Goal: Transaction & Acquisition: Purchase product/service

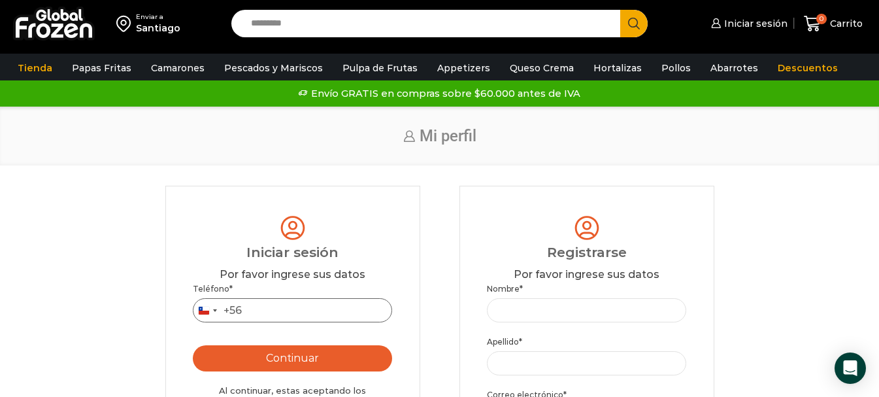
click at [258, 309] on input "Teléfono *" at bounding box center [293, 310] width 200 height 24
type input "*********"
click at [294, 361] on button "Continuar" at bounding box center [293, 358] width 200 height 26
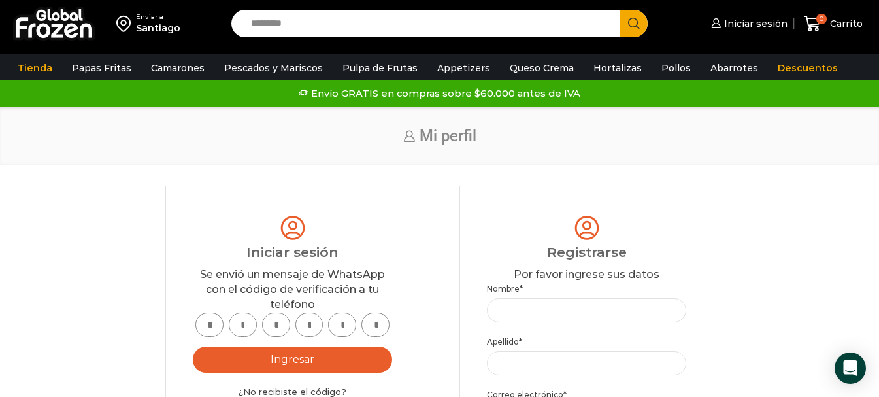
click at [207, 319] on input "text" at bounding box center [209, 324] width 28 height 24
type input "*"
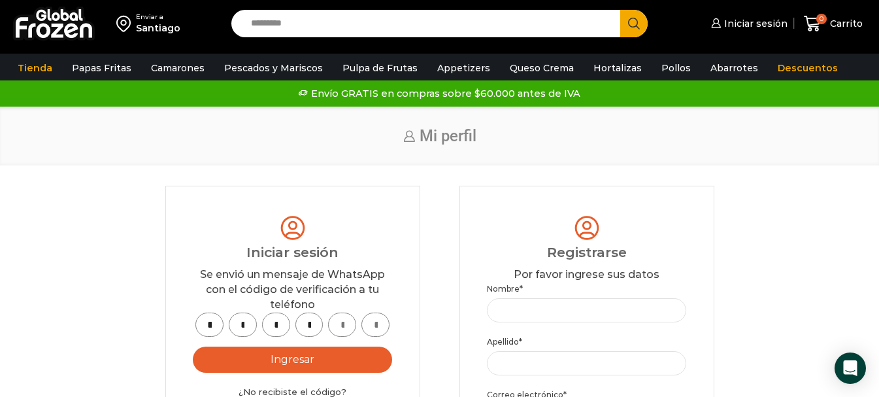
type input "*"
click at [305, 359] on button "Ingresar" at bounding box center [293, 359] width 200 height 26
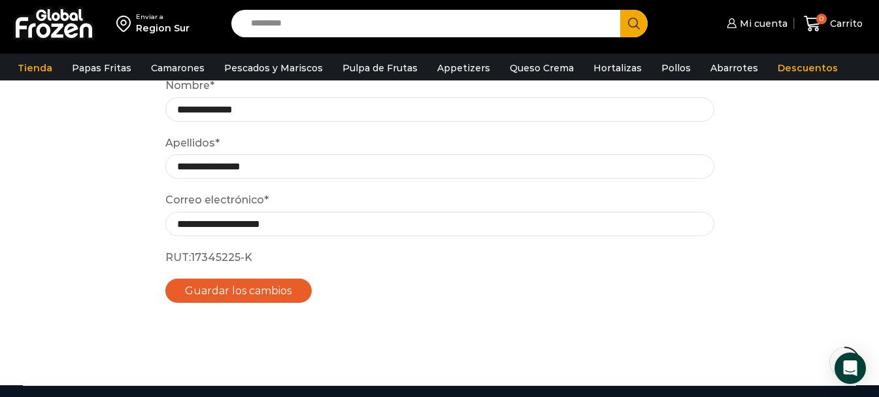
scroll to position [131, 0]
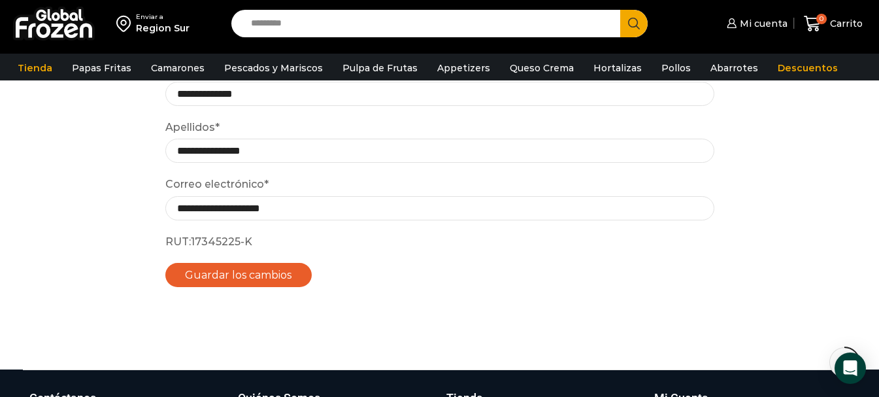
click at [235, 273] on button "Guardar los cambios" at bounding box center [238, 275] width 147 height 24
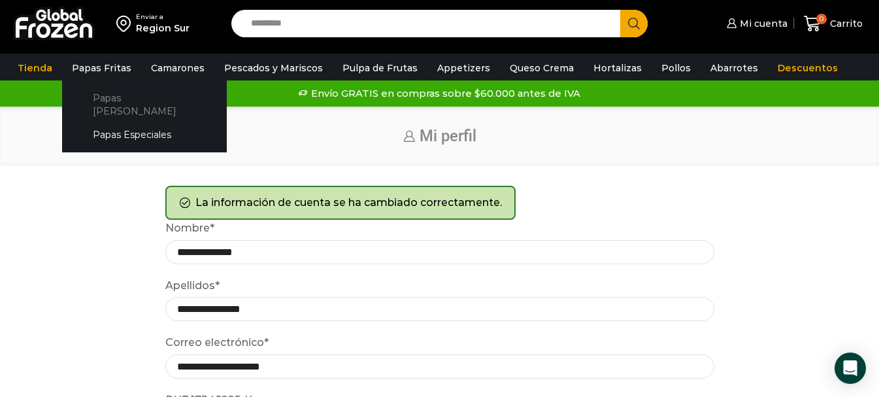
click at [112, 94] on link "Papas [PERSON_NAME]" at bounding box center [144, 104] width 139 height 37
click at [119, 98] on link "Papas [PERSON_NAME]" at bounding box center [144, 104] width 139 height 37
click at [125, 123] on link "Papas Especiales" at bounding box center [144, 135] width 139 height 24
click at [127, 90] on link "Papas [PERSON_NAME]" at bounding box center [144, 104] width 139 height 37
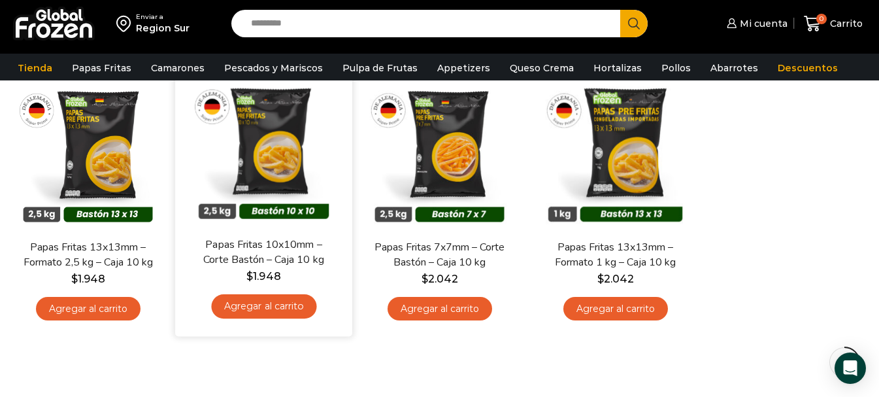
scroll to position [131, 0]
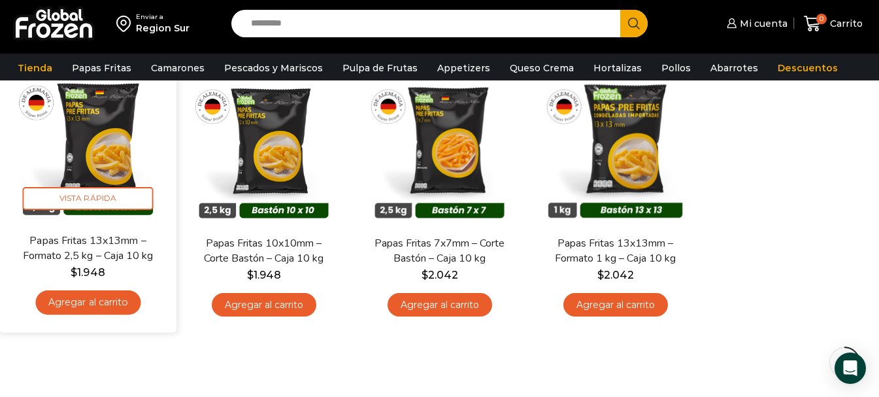
click at [100, 307] on link "Agregar al carrito" at bounding box center [87, 302] width 105 height 24
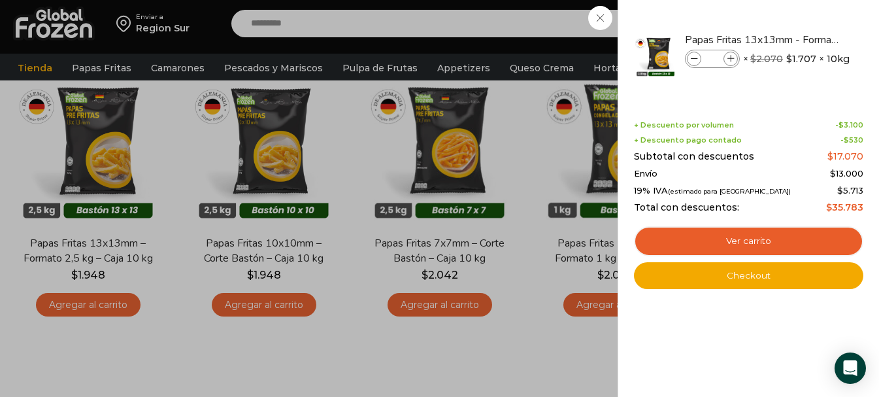
click at [801, 39] on div "1 [GEOGRAPHIC_DATA] 1 1 Shopping Cart *" at bounding box center [833, 23] width 65 height 31
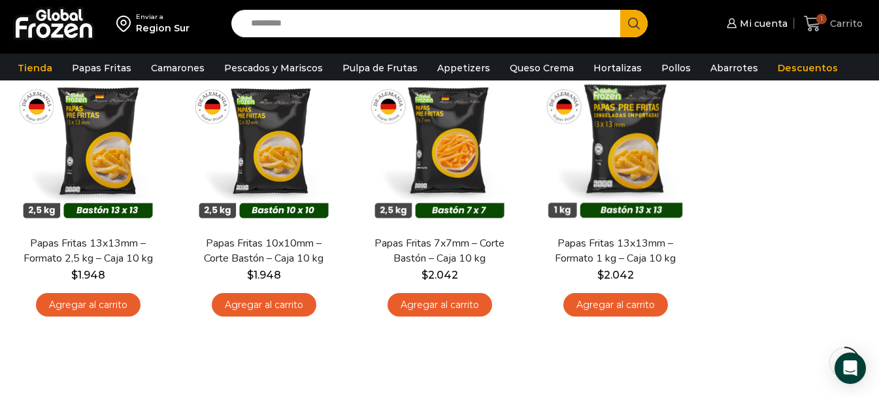
click at [827, 23] on span "1" at bounding box center [815, 24] width 23 height 18
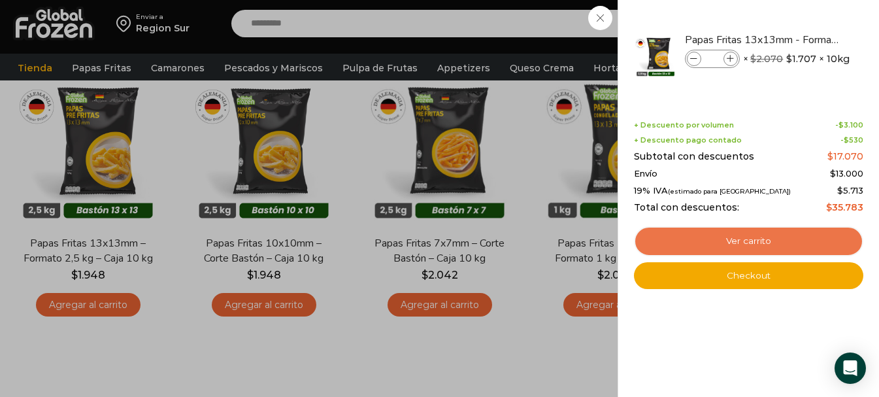
click at [752, 236] on link "Ver carrito" at bounding box center [748, 241] width 229 height 30
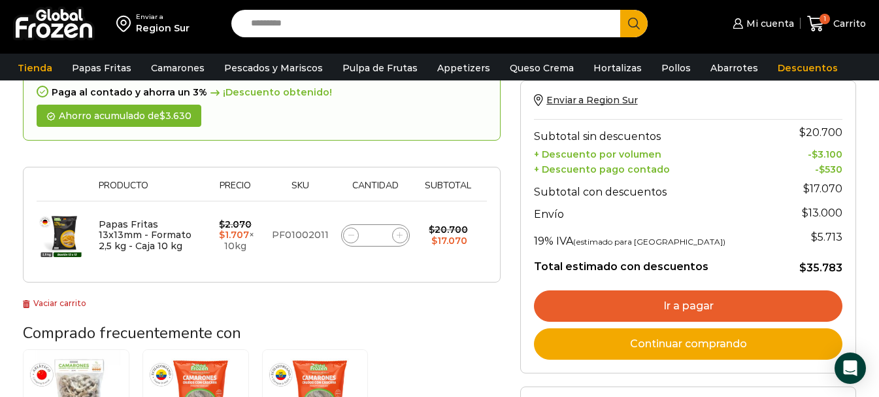
scroll to position [131, 0]
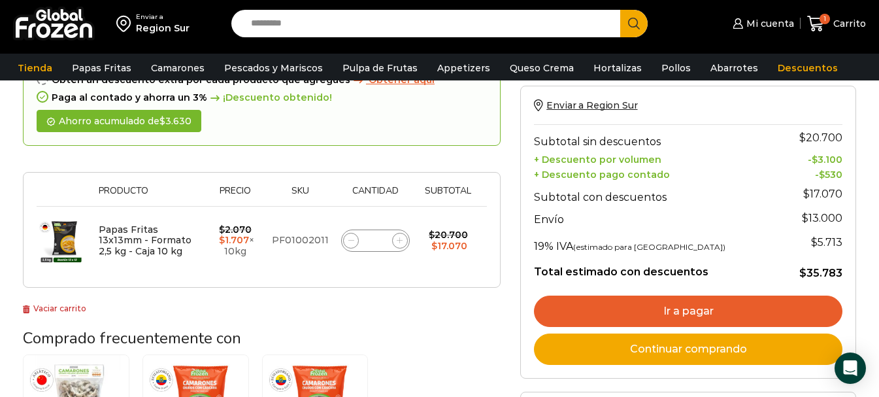
click at [399, 243] on icon at bounding box center [400, 240] width 6 height 6
type input "*"
click at [399, 243] on form "¡Mientras más compras, más ahorras! A mayor volumen, mayor descuento ¡Descuento…" at bounding box center [262, 148] width 478 height 279
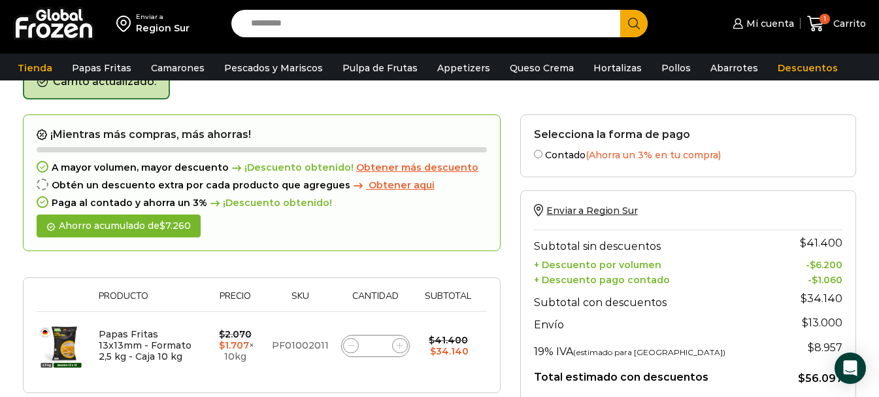
scroll to position [139, 0]
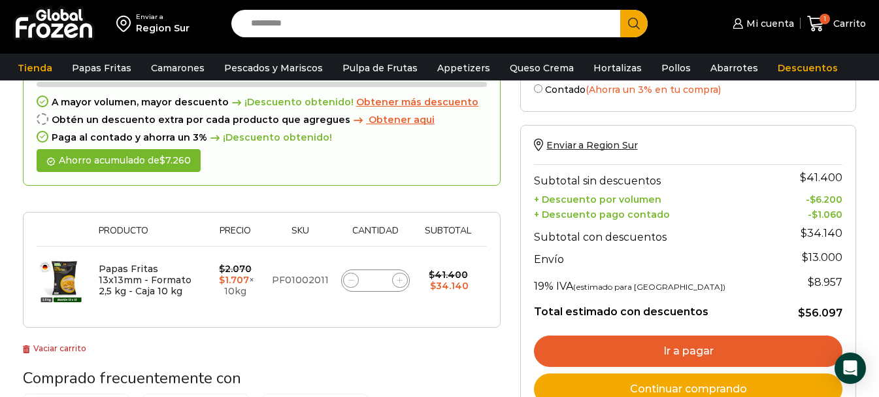
click at [401, 283] on icon at bounding box center [400, 280] width 6 height 6
type input "*"
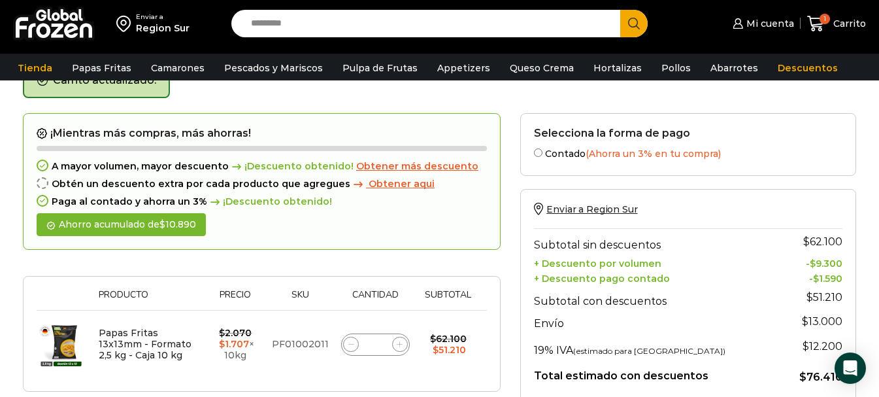
scroll to position [74, 0]
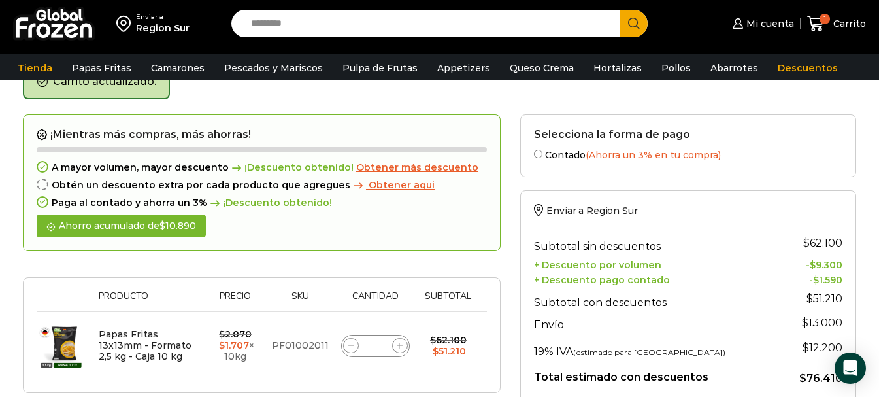
click at [400, 345] on icon at bounding box center [400, 346] width 6 height 6
type input "*"
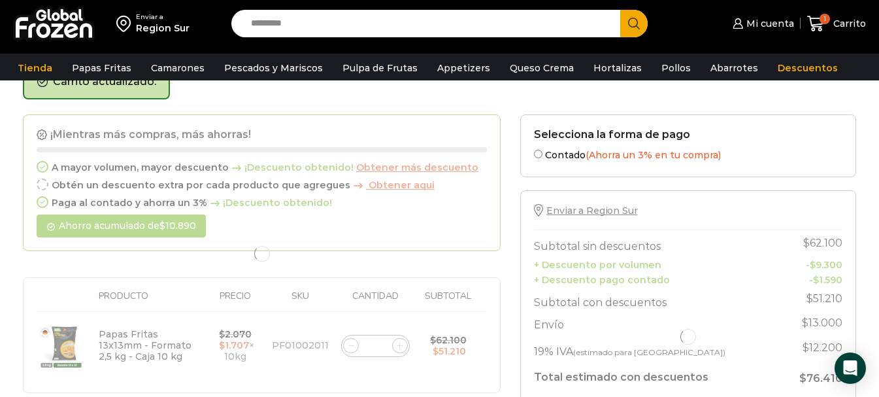
click at [399, 345] on div at bounding box center [262, 253] width 478 height 279
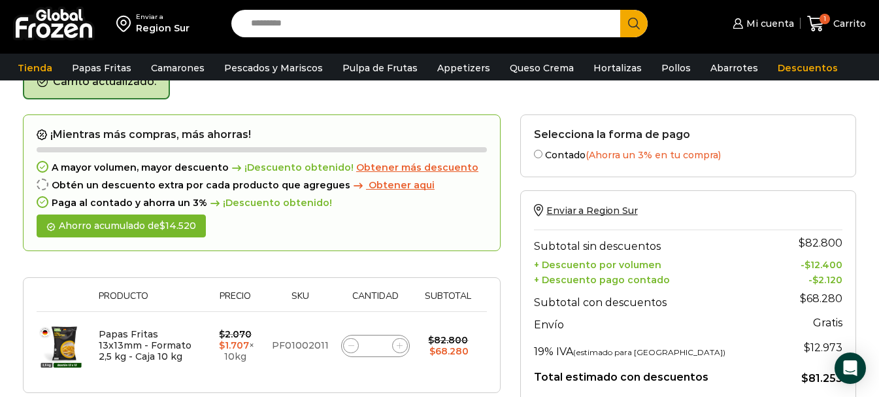
click at [399, 346] on icon at bounding box center [400, 346] width 6 height 6
type input "*"
click at [399, 346] on form "¡Mientras más compras, más ahorras! A mayor volumen, mayor descuento ¡Descuento…" at bounding box center [262, 253] width 478 height 279
click at [399, 345] on icon at bounding box center [400, 346] width 6 height 6
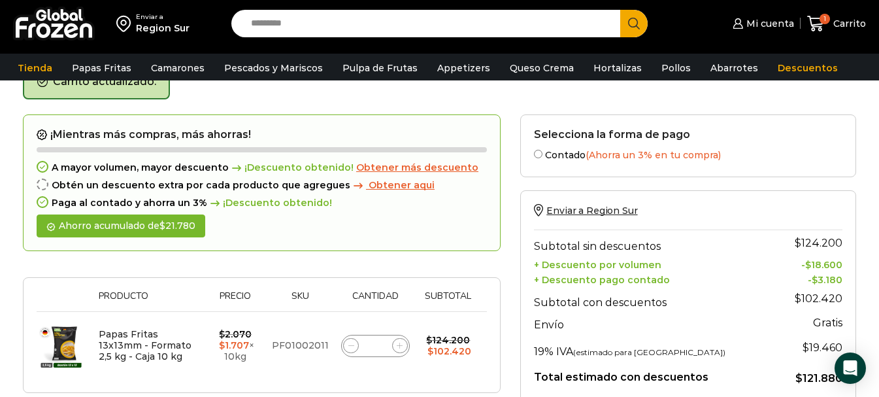
type input "*"
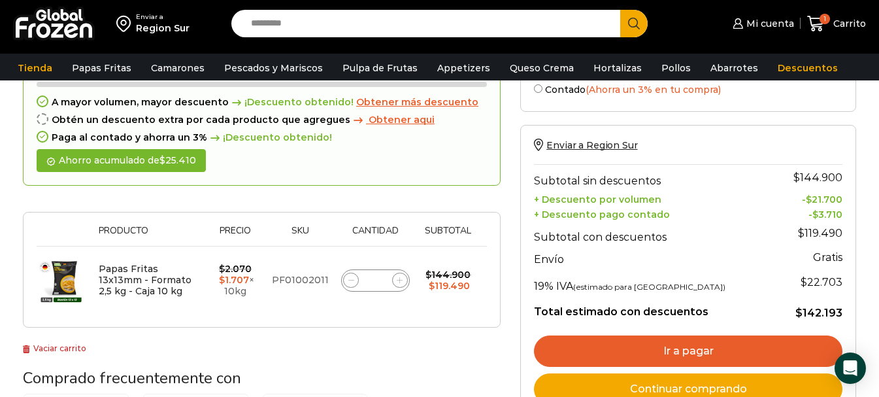
scroll to position [205, 0]
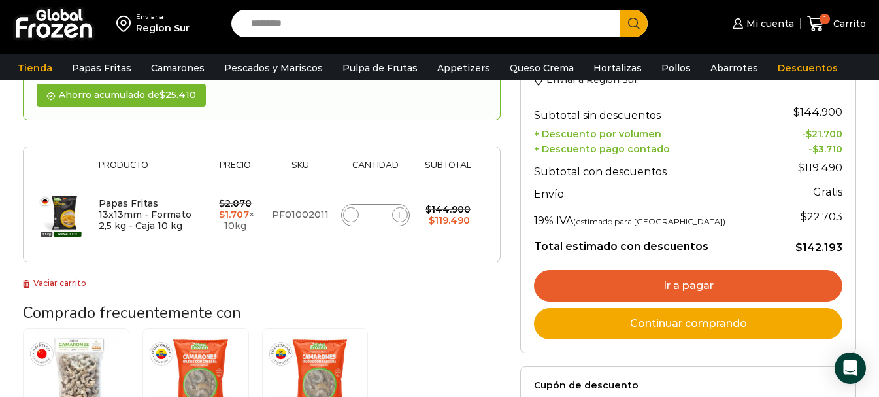
click at [721, 326] on link "Continuar comprando" at bounding box center [688, 323] width 309 height 31
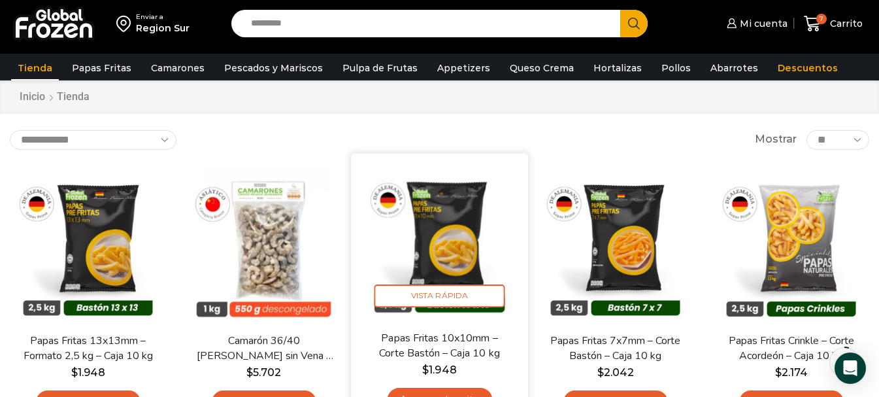
scroll to position [65, 0]
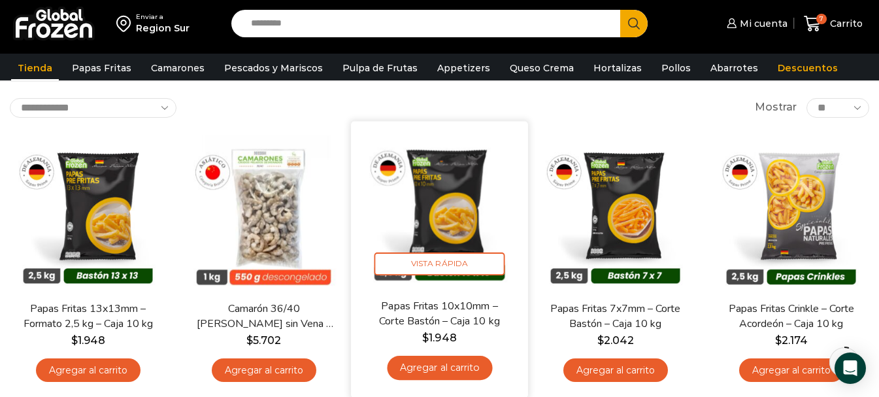
click at [456, 368] on link "Agregar al carrito" at bounding box center [439, 368] width 105 height 24
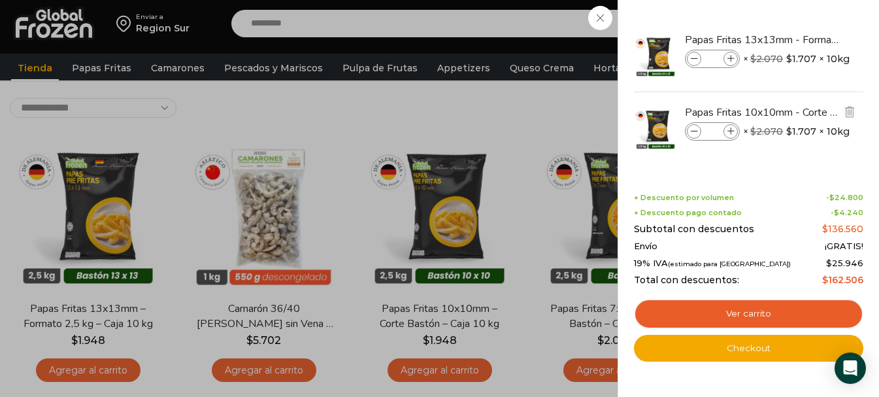
click at [729, 131] on icon at bounding box center [731, 131] width 7 height 7
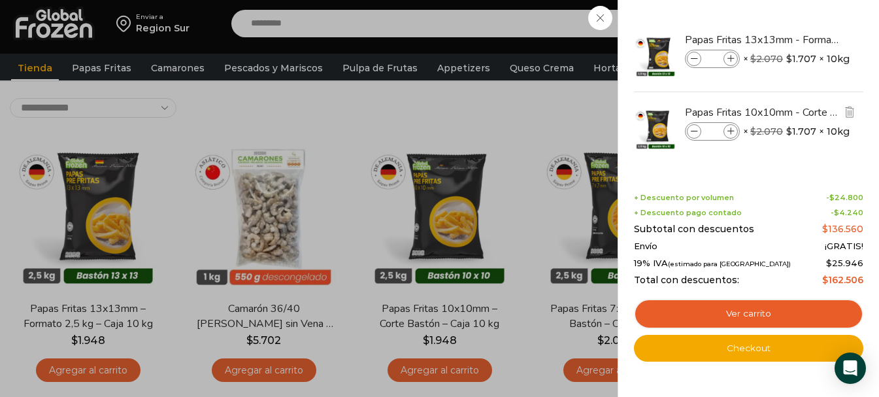
click at [729, 131] on icon at bounding box center [731, 131] width 7 height 7
type input "*"
click at [801, 39] on div "14 Carrito 14 14 Shopping Cart" at bounding box center [833, 23] width 65 height 31
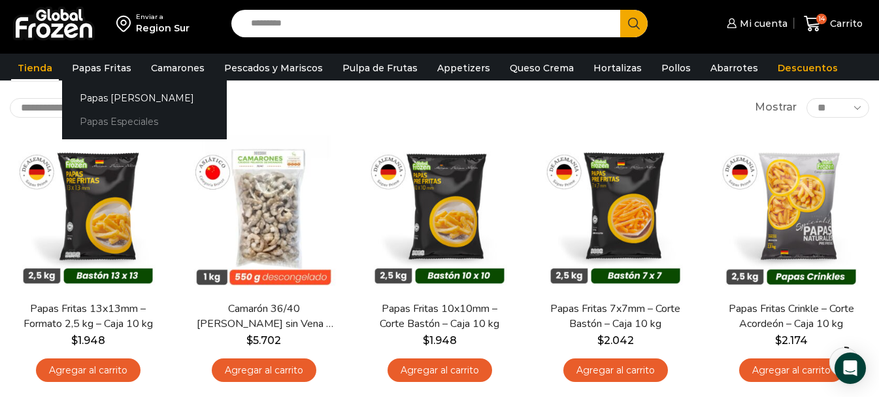
click at [111, 121] on link "Papas Especiales" at bounding box center [144, 122] width 165 height 24
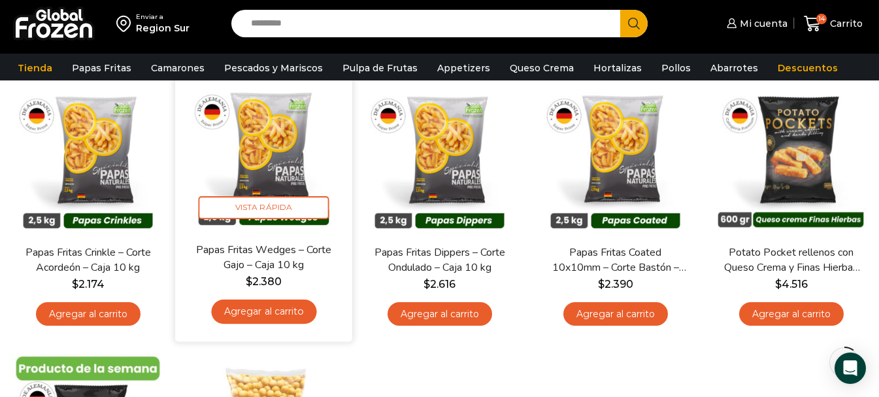
scroll to position [65, 0]
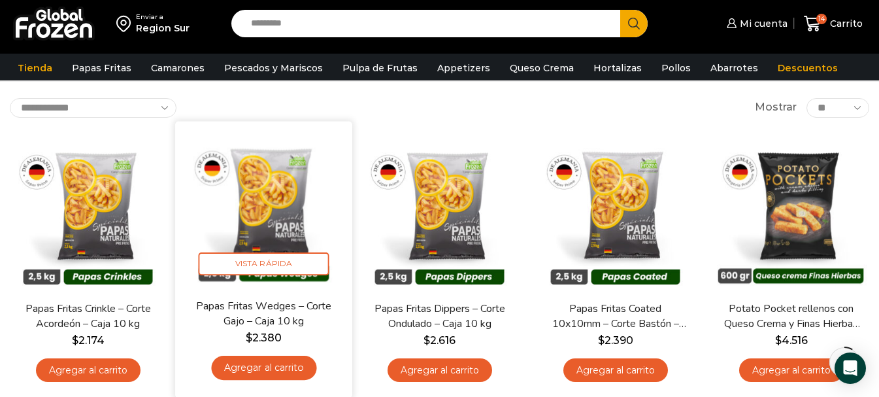
click at [259, 368] on link "Agregar al carrito" at bounding box center [263, 368] width 105 height 24
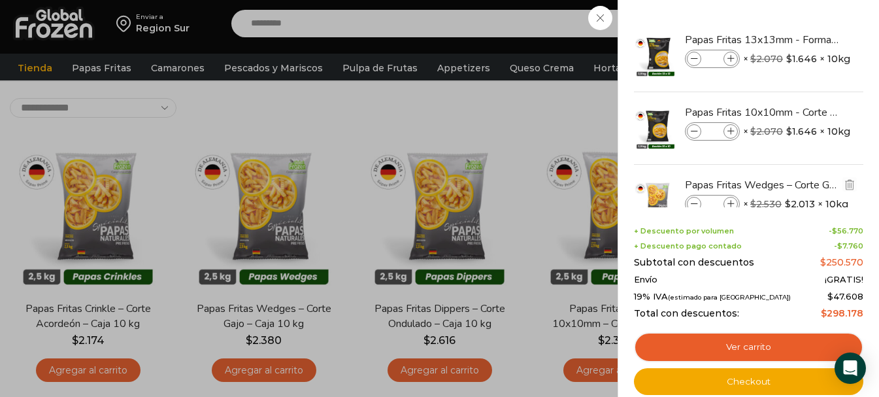
click at [733, 203] on icon at bounding box center [731, 204] width 7 height 7
type input "*"
click at [731, 205] on icon at bounding box center [731, 204] width 7 height 7
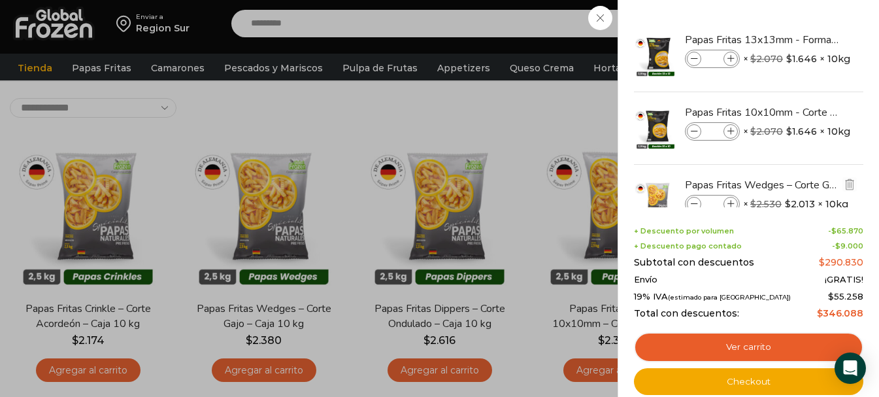
type input "*"
click at [731, 205] on icon at bounding box center [731, 204] width 7 height 7
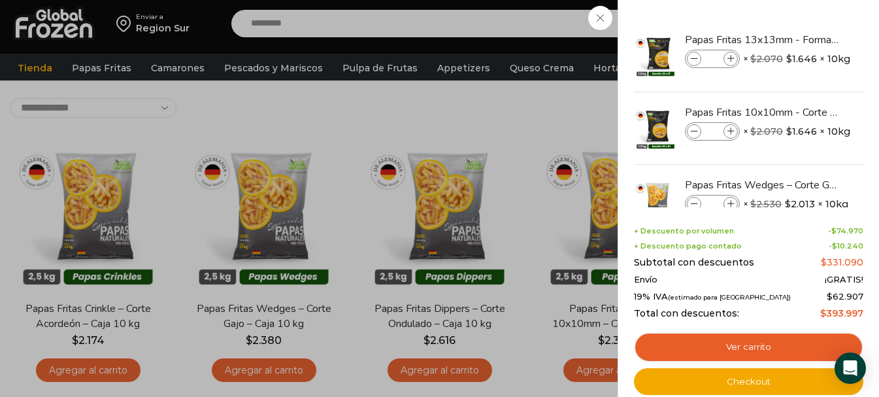
click at [731, 205] on icon at bounding box center [731, 204] width 7 height 7
type input "**"
click at [694, 203] on icon at bounding box center [694, 204] width 7 height 7
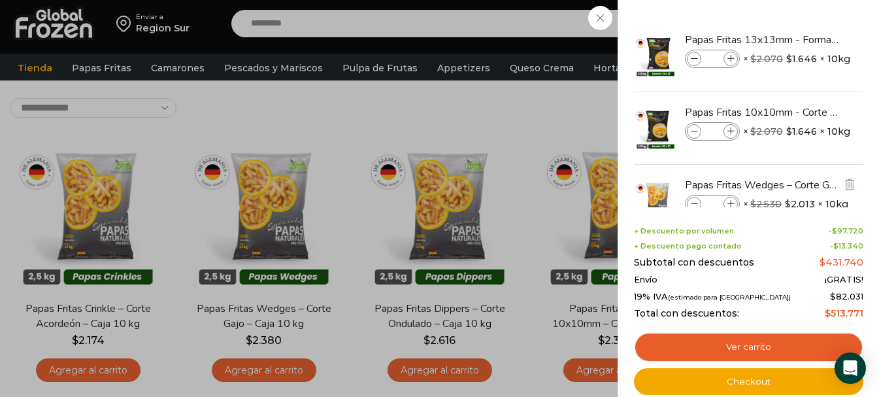
click at [694, 203] on icon at bounding box center [694, 204] width 7 height 7
type input "*"
click at [695, 203] on icon at bounding box center [694, 204] width 7 height 7
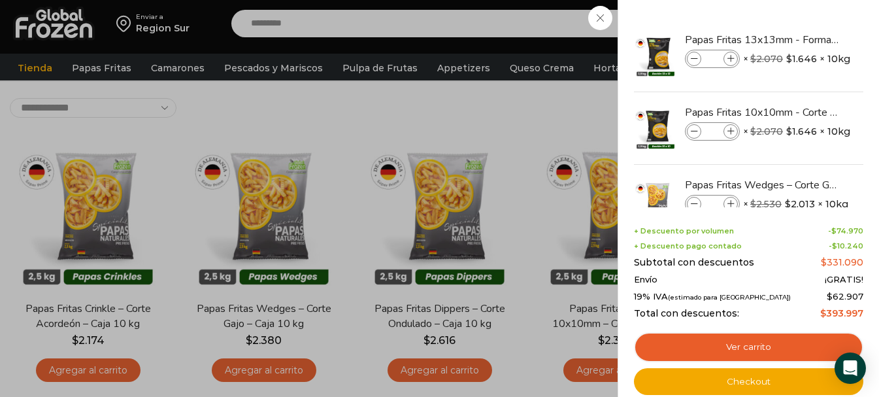
type input "*"
click at [731, 203] on icon at bounding box center [731, 204] width 7 height 7
type input "*"
click at [731, 203] on icon at bounding box center [731, 204] width 7 height 7
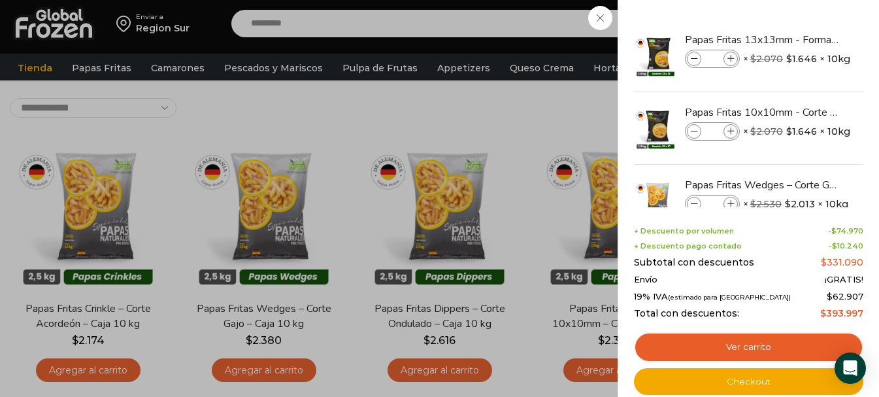
click at [731, 203] on icon at bounding box center [731, 204] width 7 height 7
type input "**"
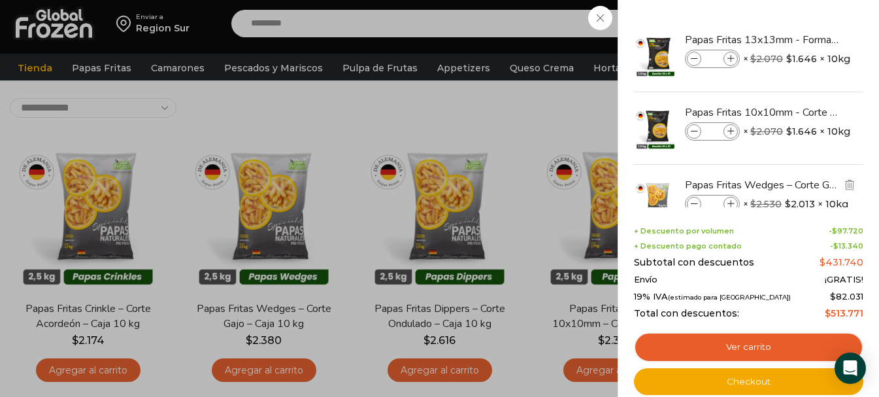
click at [697, 204] on icon at bounding box center [694, 204] width 7 height 7
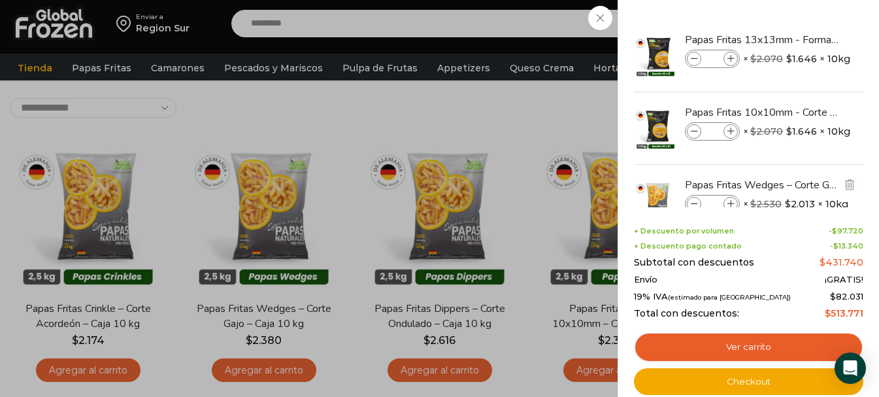
click at [697, 204] on icon at bounding box center [694, 204] width 7 height 7
type input "*"
click at [697, 204] on icon at bounding box center [694, 204] width 7 height 7
type input "*"
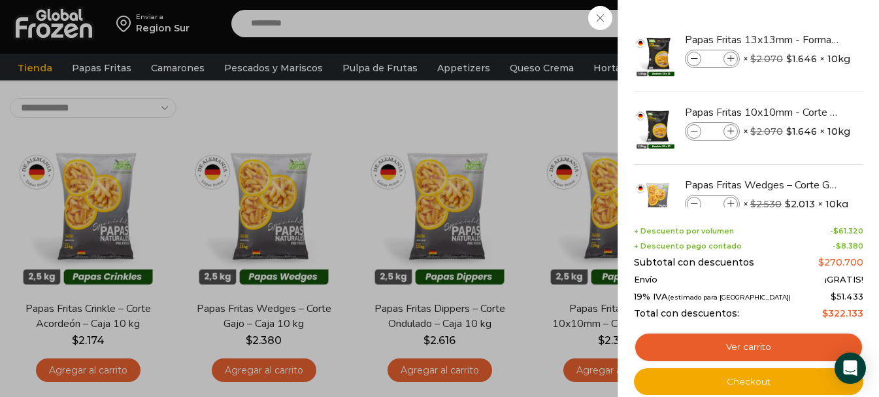
scroll to position [131, 0]
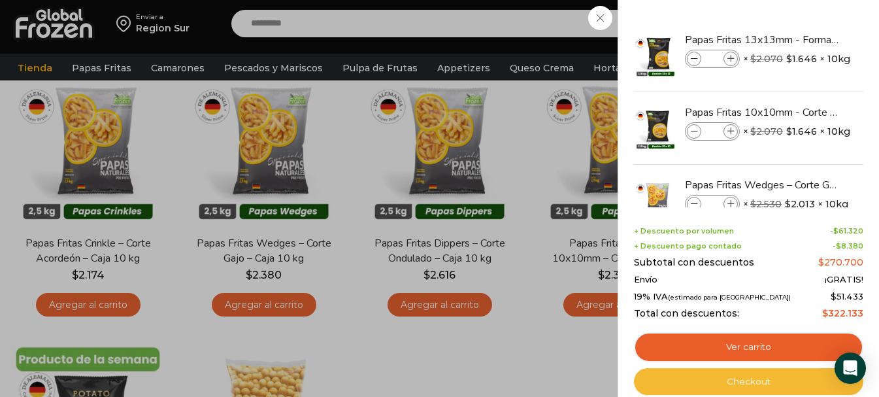
click at [747, 380] on link "Checkout" at bounding box center [748, 381] width 229 height 27
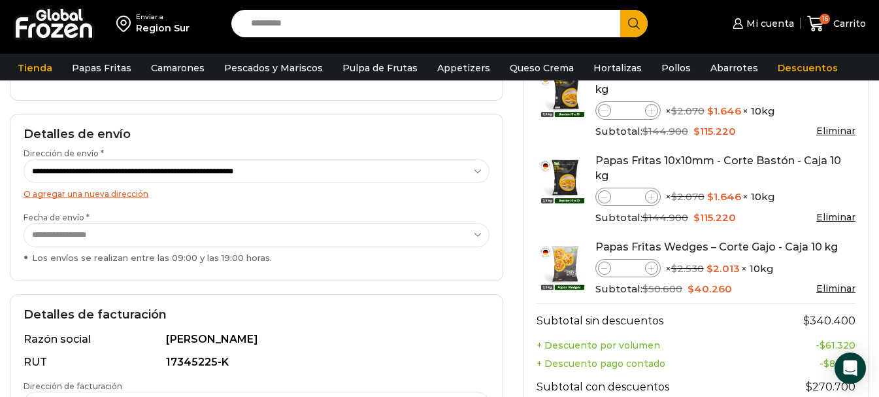
scroll to position [131, 0]
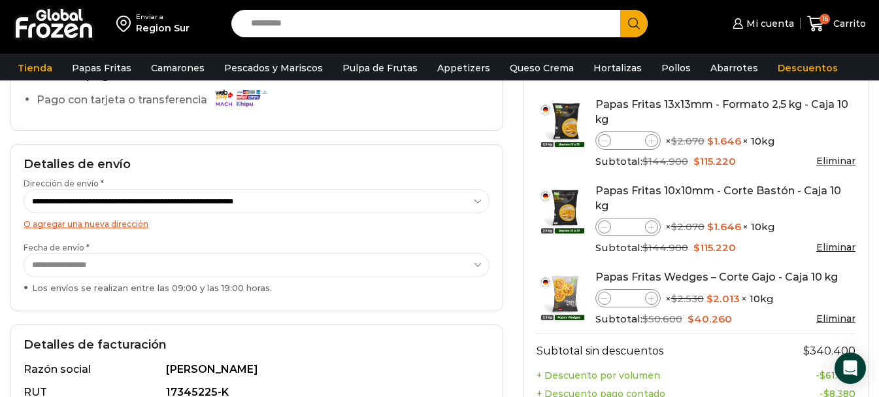
click at [652, 141] on icon at bounding box center [651, 141] width 6 height 6
type input "*"
click at [603, 224] on icon at bounding box center [604, 227] width 6 height 6
type input "*"
click at [538, 168] on td "Papas Fritas 13x13mm - Formato 2,5 kg - Caja 10 kg Papas Fritas 13x13mm - Forma…" at bounding box center [696, 133] width 319 height 86
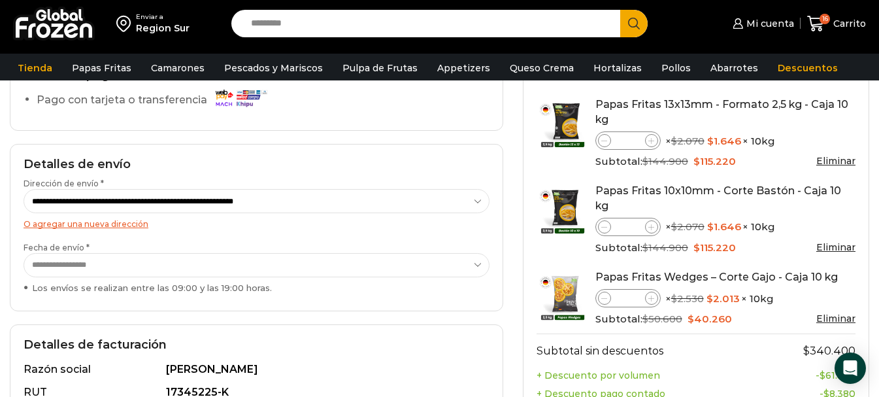
click at [846, 130] on div "Papas Fritas 13x13mm - Formato 2,5 kg - Caja 10 kg Papas Fritas 13x13mm - Forma…" at bounding box center [725, 132] width 260 height 71
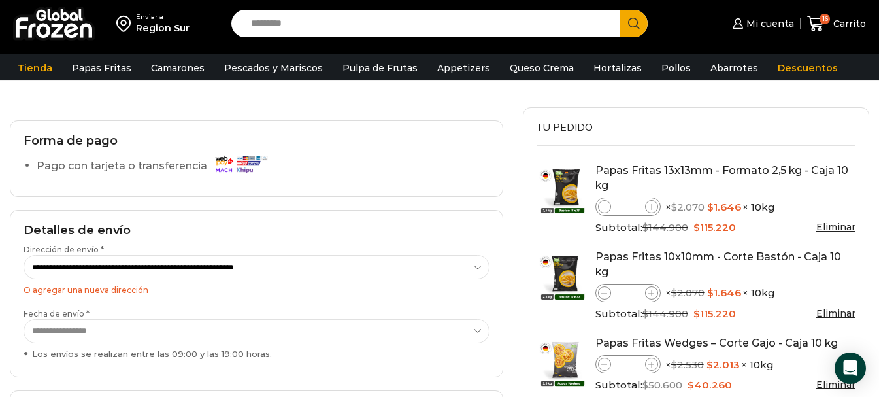
scroll to position [65, 0]
click at [767, 25] on span "Mi cuenta" at bounding box center [768, 23] width 51 height 13
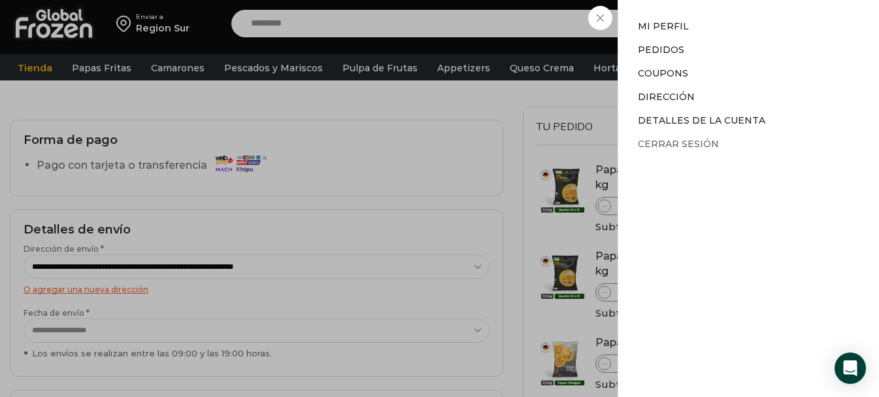
click at [668, 141] on link "Cerrar sesión" at bounding box center [678, 144] width 81 height 12
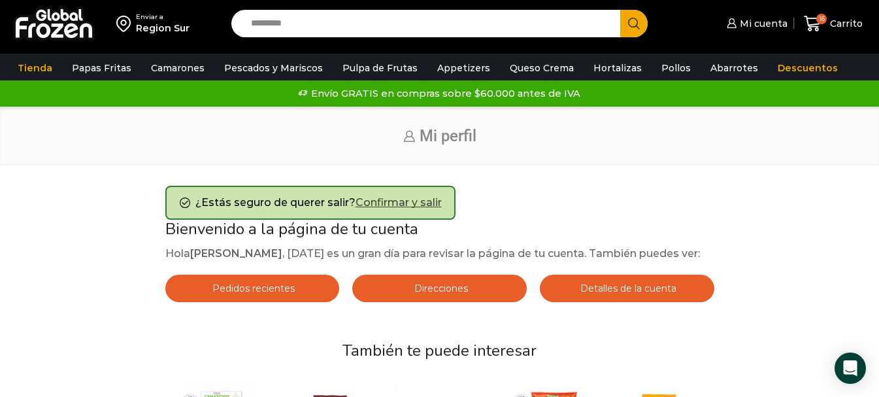
click at [383, 205] on link "Confirmar y salir" at bounding box center [399, 202] width 86 height 12
